Goal: Task Accomplishment & Management: Complete application form

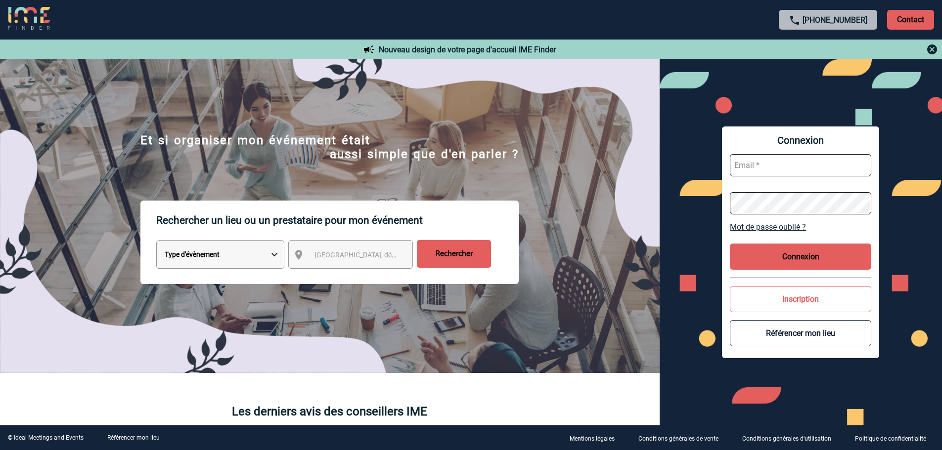
type input "[PERSON_NAME][EMAIL_ADDRESS][DOMAIN_NAME]"
click at [800, 254] on button "Connexion" at bounding box center [800, 257] width 141 height 26
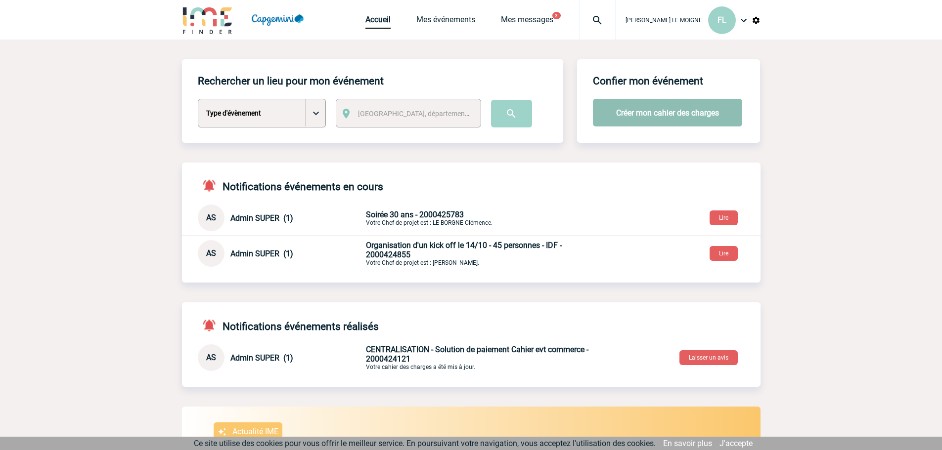
click at [646, 110] on button "Créer mon cahier des charges" at bounding box center [667, 113] width 149 height 28
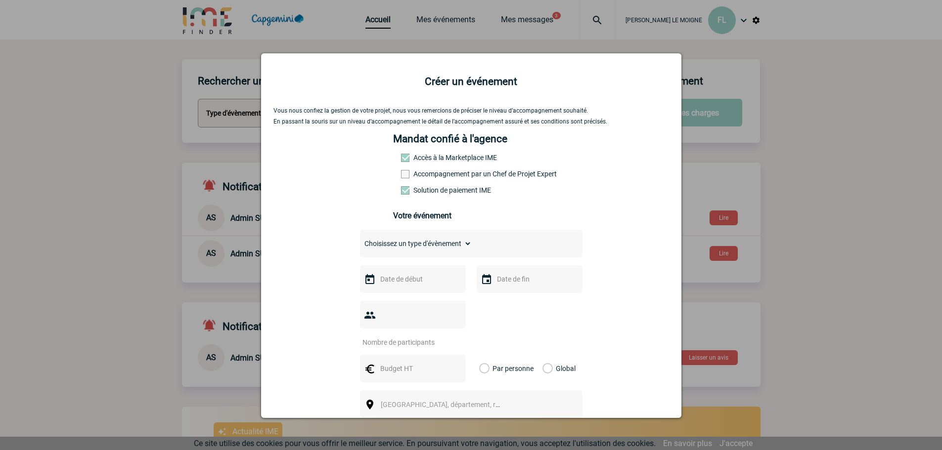
click at [414, 246] on select "Choisissez un type d'évènement Séminaire avec nuitée Séminaire sans nuitée Repa…" at bounding box center [416, 244] width 112 height 14
select select "3"
click at [360, 239] on select "Choisissez un type d'évènement Séminaire avec nuitée Séminaire sans nuitée Repa…" at bounding box center [416, 244] width 112 height 14
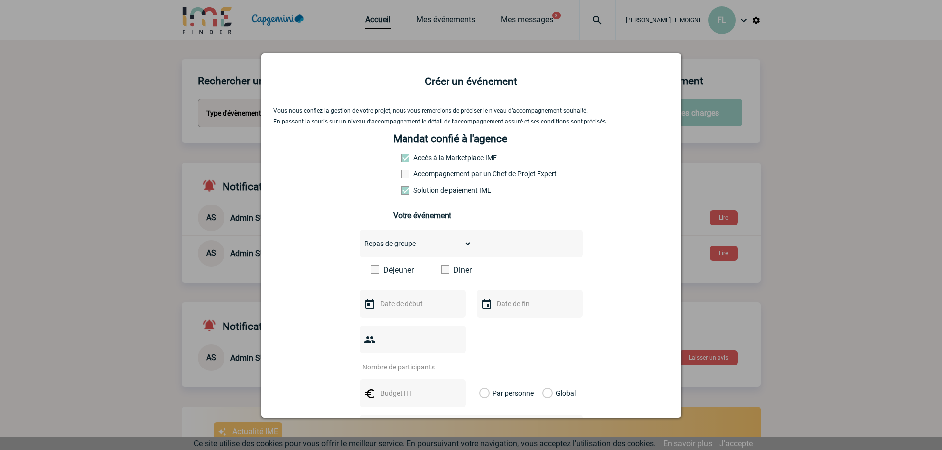
click at [443, 273] on span at bounding box center [445, 270] width 8 height 8
click at [0, 0] on input "Diner" at bounding box center [0, 0] width 0 height 0
click at [421, 301] on input "text" at bounding box center [412, 304] width 68 height 13
click at [403, 284] on link "28" at bounding box center [405, 287] width 18 height 18
type input "28-10-2025"
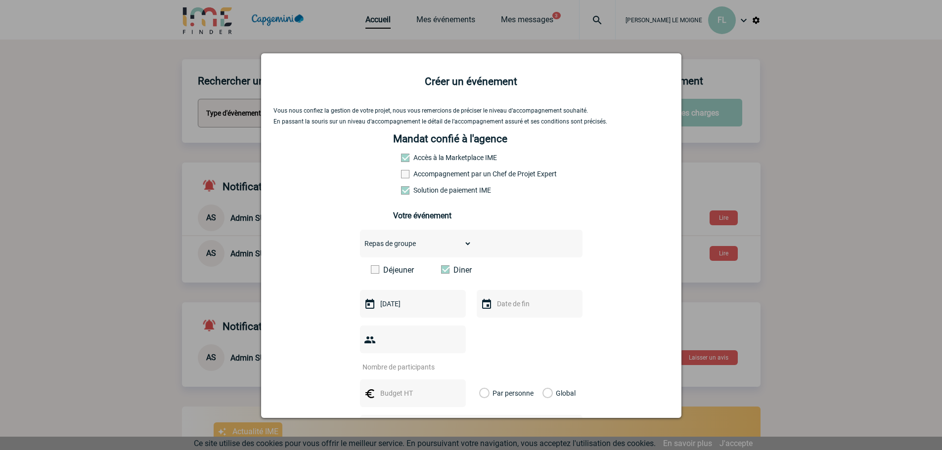
click at [507, 311] on input "text" at bounding box center [528, 304] width 68 height 13
click at [521, 285] on link "28" at bounding box center [521, 287] width 18 height 18
type input "28-10-2025"
click at [394, 361] on input "number" at bounding box center [406, 367] width 93 height 13
type input "17"
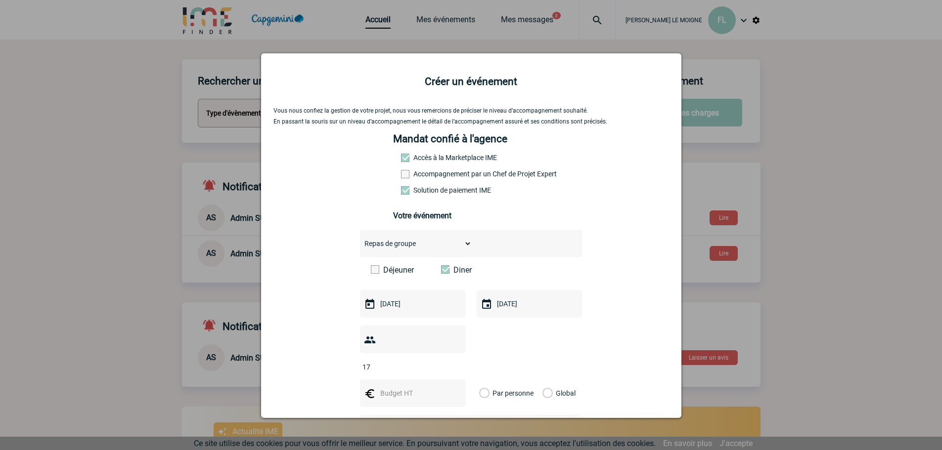
click at [620, 324] on div "Vous nous confiez la gestion de votre projet, nous vous remercions de préciser …" at bounding box center [471, 345] width 396 height 476
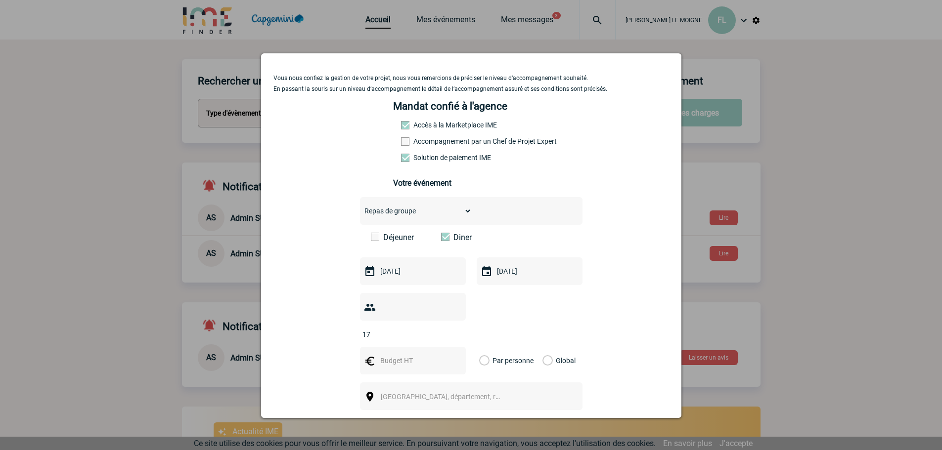
scroll to position [99, 0]
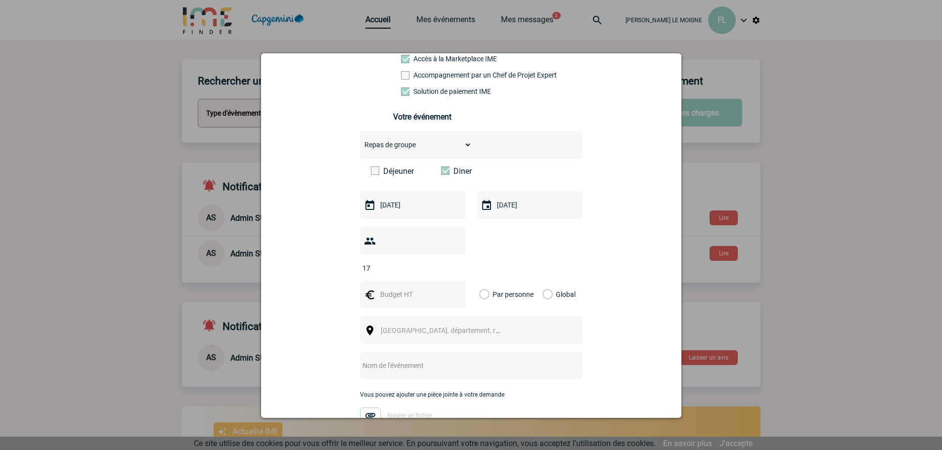
click at [400, 288] on input "text" at bounding box center [412, 294] width 68 height 13
type input "1700"
click at [406, 327] on span "[GEOGRAPHIC_DATA], département, région..." at bounding box center [449, 331] width 137 height 8
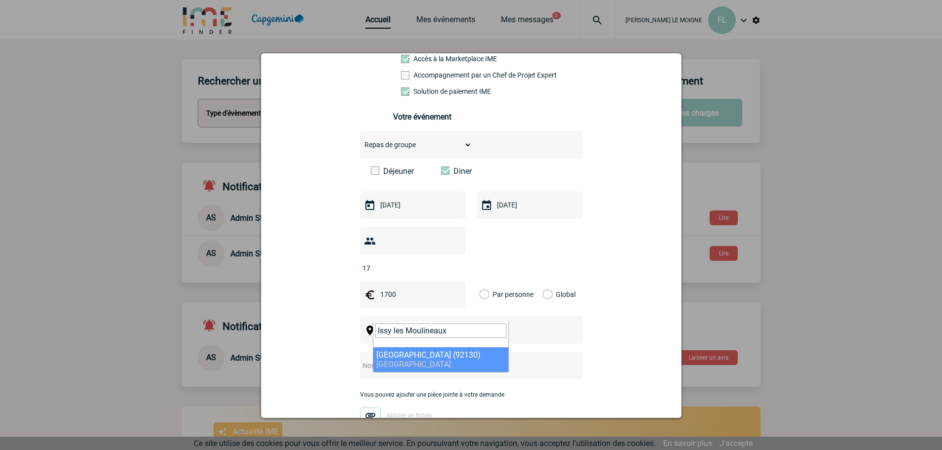
type input "Issy les Moulineaux"
select select "43"
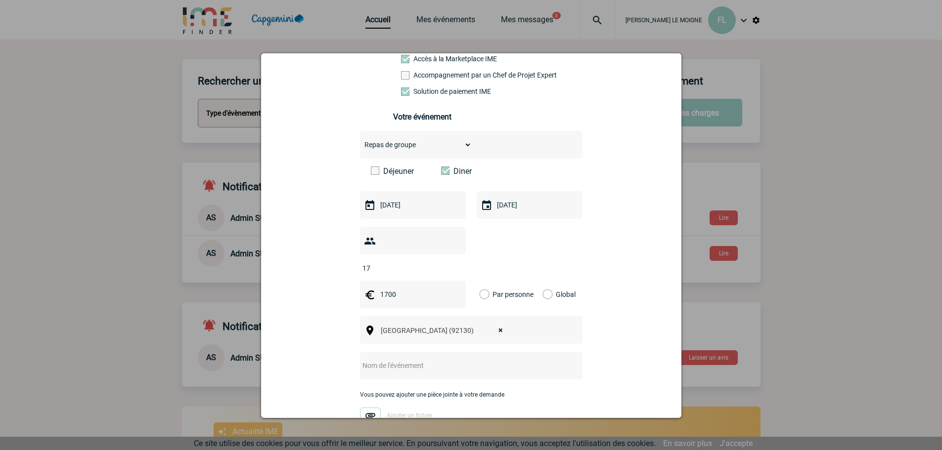
click at [397, 359] on input "text" at bounding box center [458, 365] width 196 height 13
click at [391, 359] on input "text" at bounding box center [458, 365] width 196 height 13
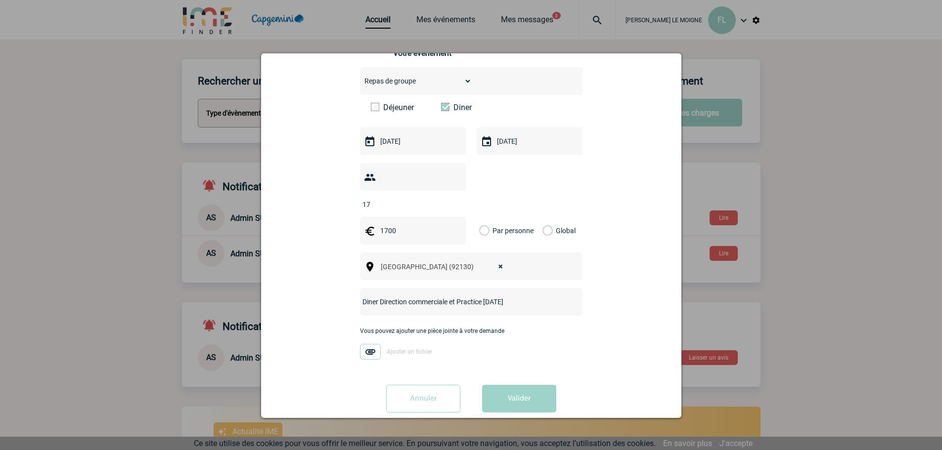
scroll to position [164, 0]
type input "Diner Direction commerciale et Practice 28/10/25"
click at [526, 385] on button "Valider" at bounding box center [519, 398] width 74 height 28
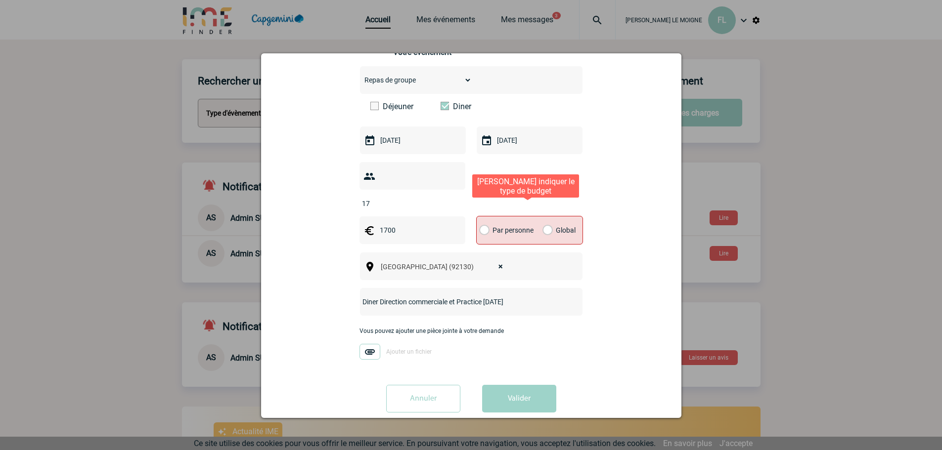
click at [544, 217] on label "Global" at bounding box center [545, 231] width 6 height 28
click at [0, 0] on input "Global" at bounding box center [0, 0] width 0 height 0
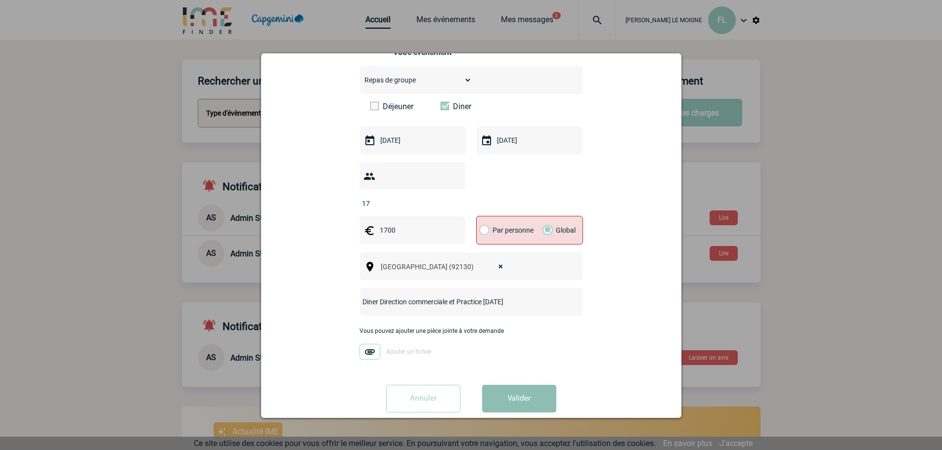
click at [536, 385] on button "Valider" at bounding box center [519, 399] width 74 height 28
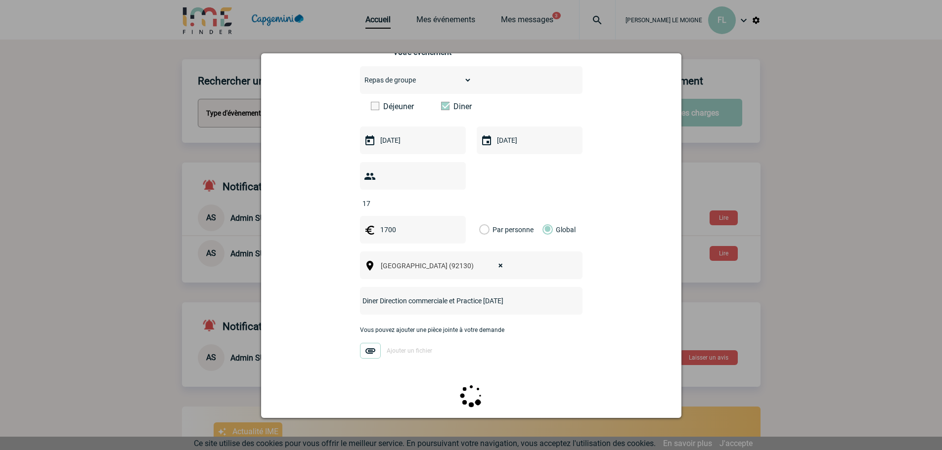
scroll to position [0, 0]
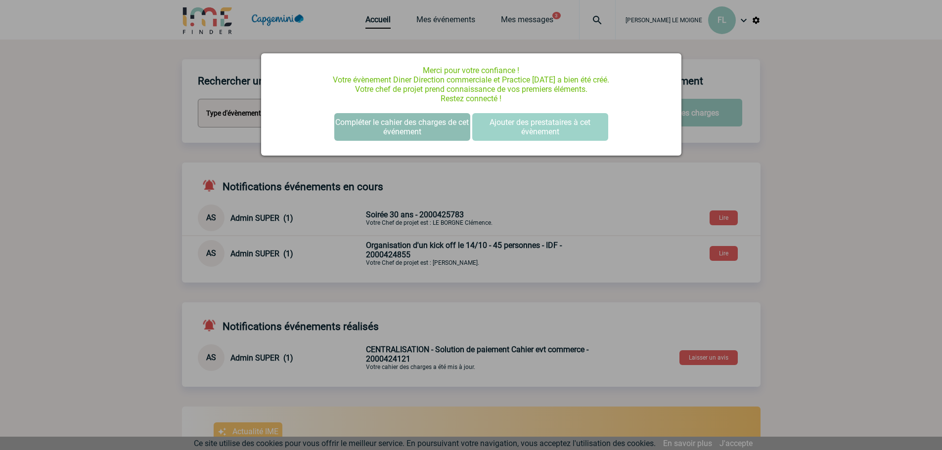
click at [434, 126] on button "Compléter le cahier des charges de cet événement" at bounding box center [402, 127] width 136 height 28
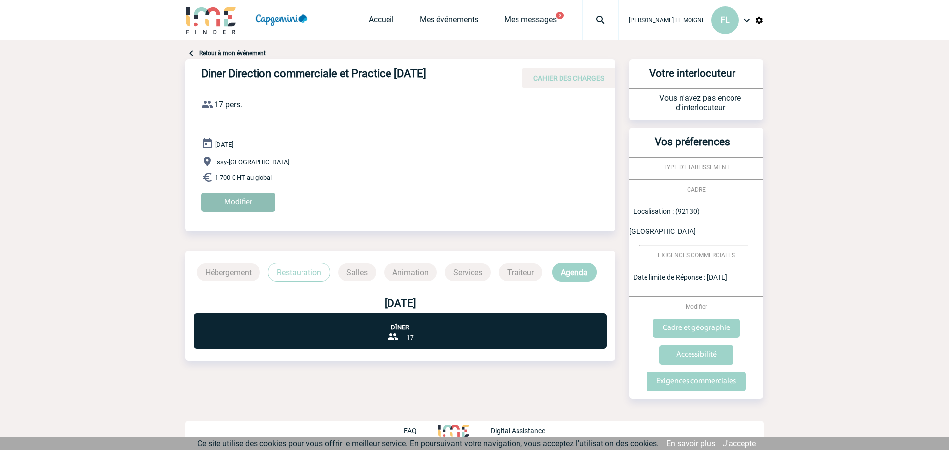
click at [225, 205] on input "Modifier" at bounding box center [238, 202] width 74 height 19
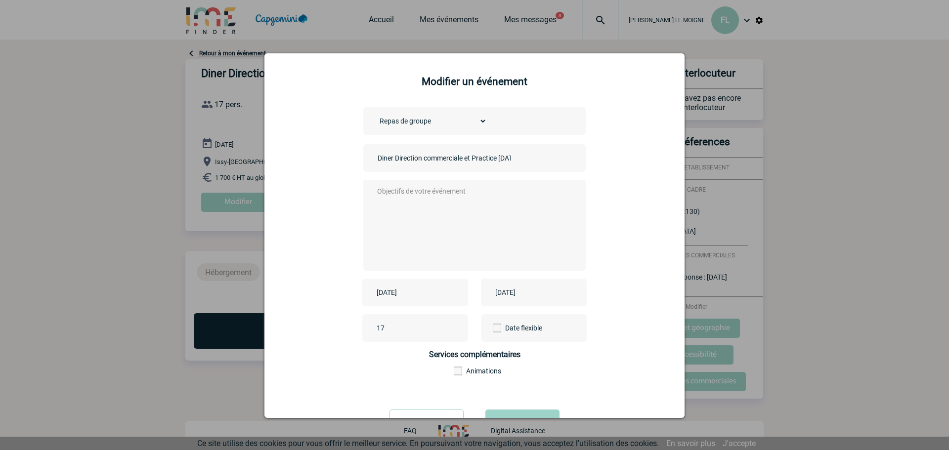
click at [406, 191] on textarea at bounding box center [472, 224] width 195 height 79
click at [406, 191] on textarea "Bonjour, Nous souhaiterions réserver un diner pour 17 personnes au restaurant d…" at bounding box center [472, 224] width 195 height 79
click at [506, 216] on textarea "Bonjour, date de l'évenement : 28/10/2025 Nous souhaiterions réserver un diner …" at bounding box center [472, 224] width 195 height 79
click at [370, 224] on div "Bonjour, date de l'évenement : 28/10/2025 Nous souhaiterions réserver un diner …" at bounding box center [474, 225] width 223 height 91
click at [386, 225] on textarea "Bonjour, date de l'évenement : 28/10/2025 Nous souhaiterions réserver un diner …" at bounding box center [472, 224] width 195 height 79
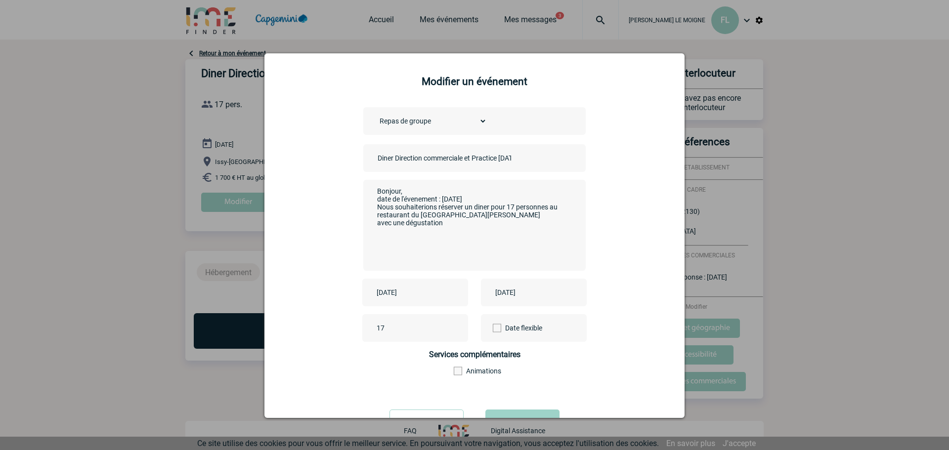
click at [386, 225] on textarea "Bonjour, date de l'évenement : 28/10/2025 Nous souhaiterions réserver un diner …" at bounding box center [472, 224] width 195 height 79
click at [458, 225] on textarea "Bonjour, date de l'évenement : 28/10/2025 Nous souhaiterions réserver un diner …" at bounding box center [472, 224] width 195 height 79
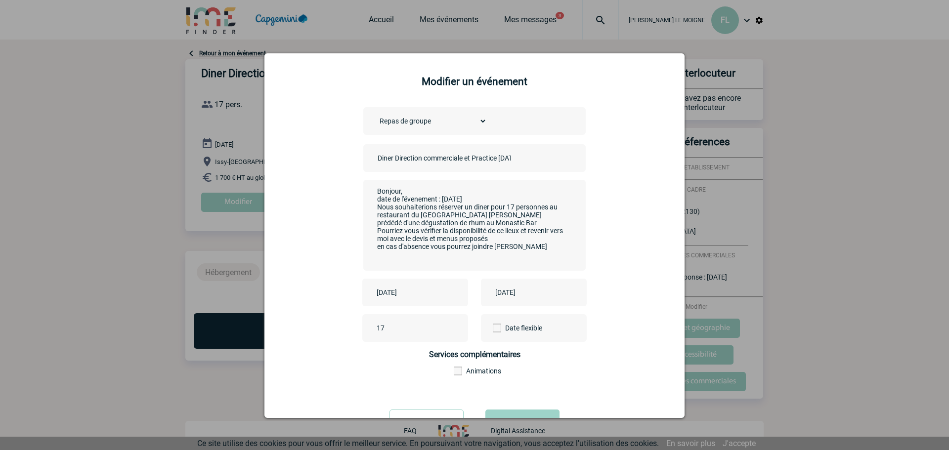
click at [506, 238] on textarea "Bonjour, date de l'évenement : 28/10/2025 Nous souhaiterions réserver un diner …" at bounding box center [472, 224] width 195 height 79
click at [495, 245] on textarea "Bonjour, date de l'évenement : 28/10/2025 Nous souhaiterions réserver un diner …" at bounding box center [472, 224] width 195 height 79
drag, startPoint x: 520, startPoint y: 251, endPoint x: 362, endPoint y: 251, distance: 157.7
click at [363, 251] on div "Bonjour, date de l'évenement : 28/10/2025 Nous souhaiterions réserver un diner …" at bounding box center [474, 225] width 223 height 91
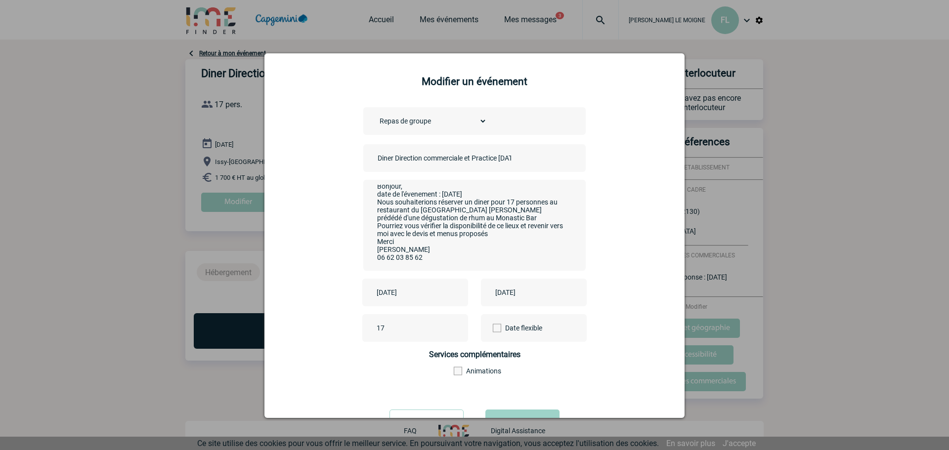
click at [521, 234] on textarea "Bonjour, date de l'évenement : 28/10/2025 Nous souhaiterions réserver un diner …" at bounding box center [472, 224] width 195 height 79
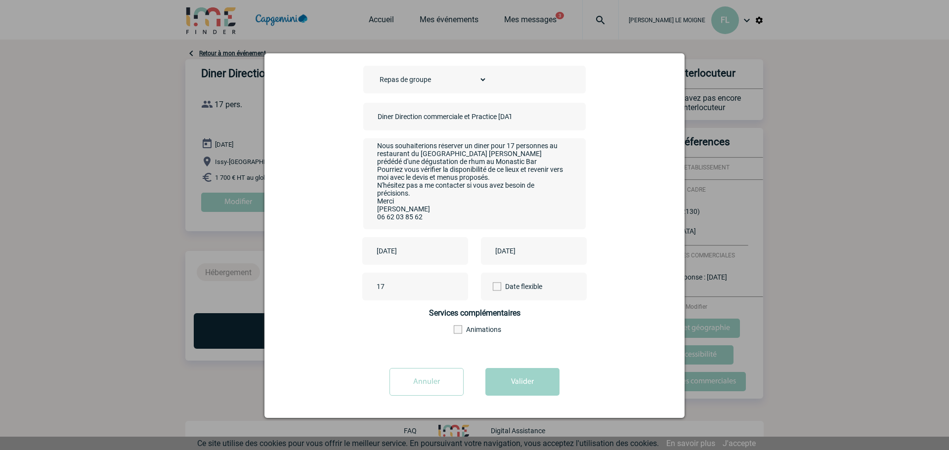
scroll to position [27, 0]
click at [420, 207] on textarea "Bonjour, date de l'évenement : 28/10/2025 Nous souhaiterions réserver un diner …" at bounding box center [472, 182] width 195 height 79
type textarea "Bonjour, date de l'évenement : 28/10/2025 Nous souhaiterions réserver un diner …"
click at [419, 116] on input "Diner Direction commerciale et Practice 28/10/25" at bounding box center [444, 116] width 138 height 13
type input "Diner Dir comm et Practice 28/10/25"
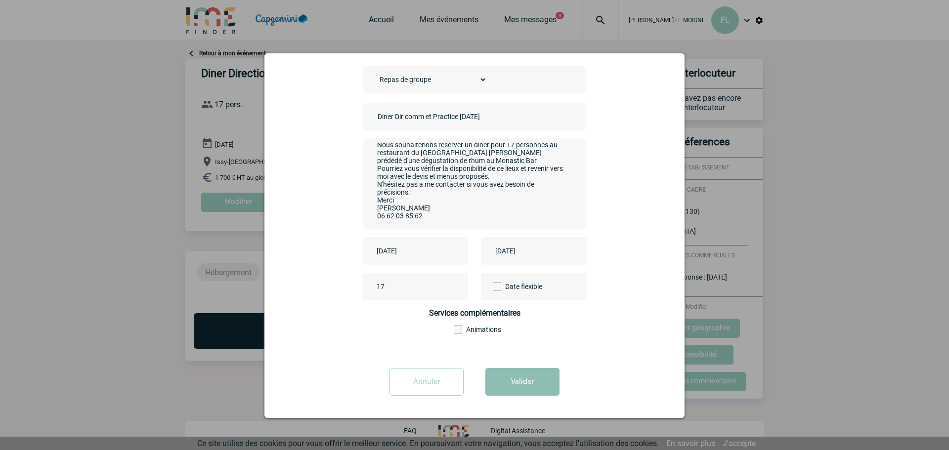
click at [522, 372] on button "Valider" at bounding box center [523, 382] width 74 height 28
